Goal: Find specific page/section: Find specific page/section

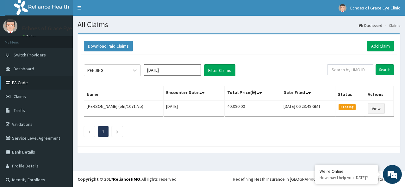
click at [28, 81] on link "PA Code" at bounding box center [36, 83] width 73 height 14
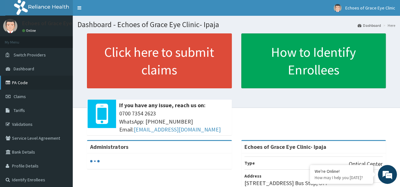
click at [22, 81] on link "PA Code" at bounding box center [36, 83] width 73 height 14
